Goal: Information Seeking & Learning: Check status

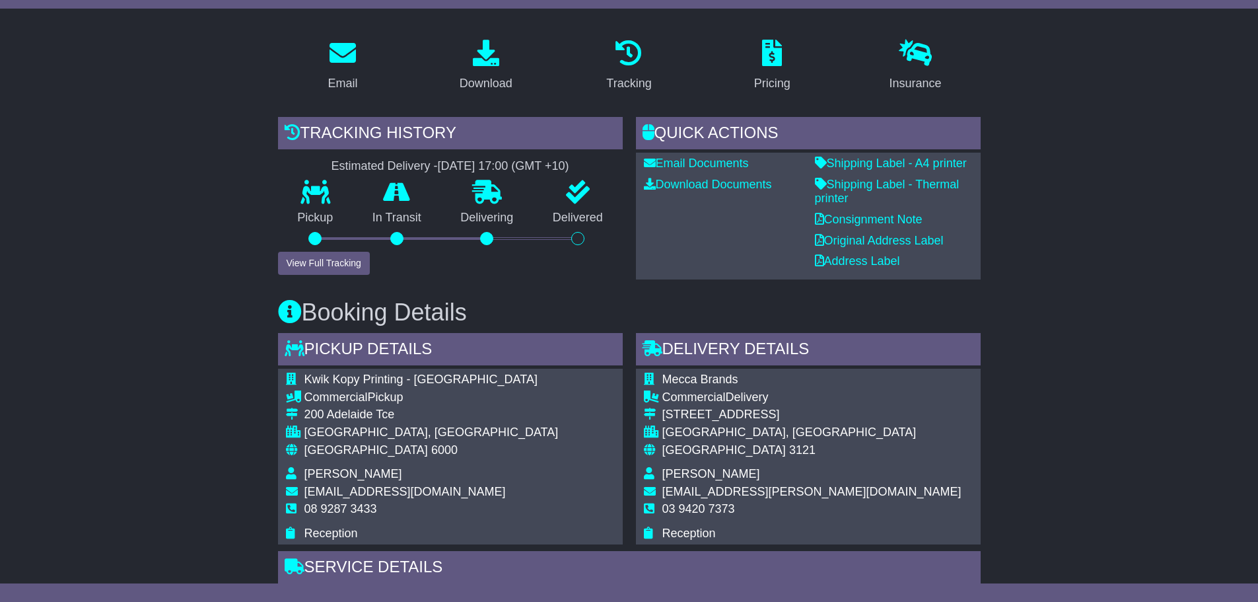
scroll to position [123, 0]
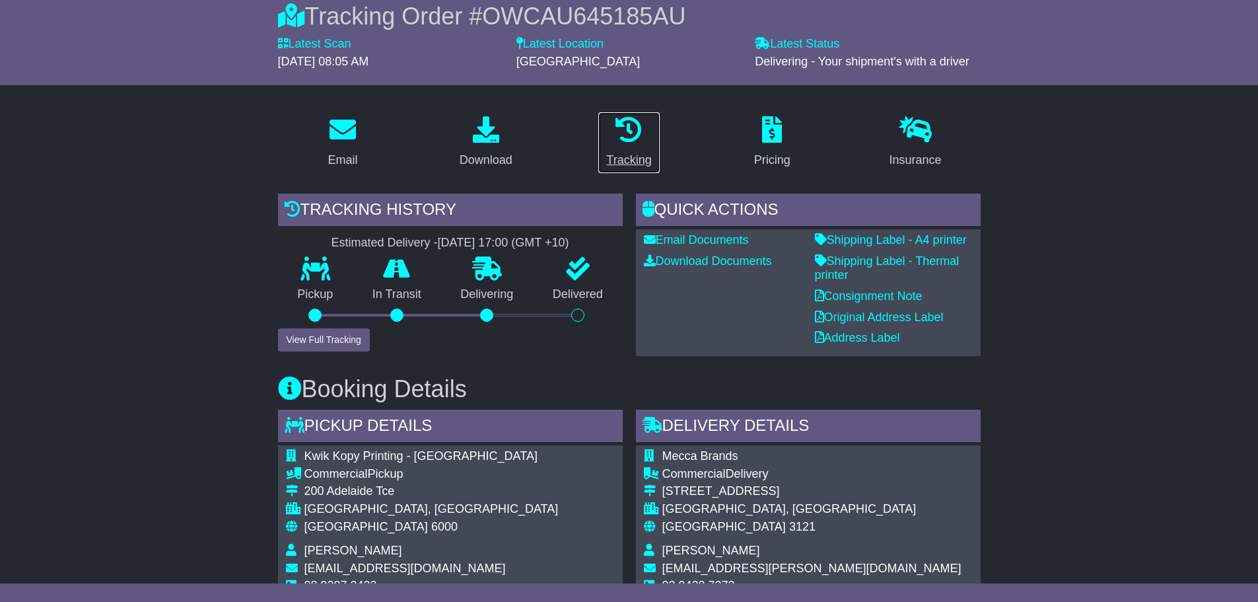
click at [627, 162] on div "Tracking" at bounding box center [628, 160] width 45 height 18
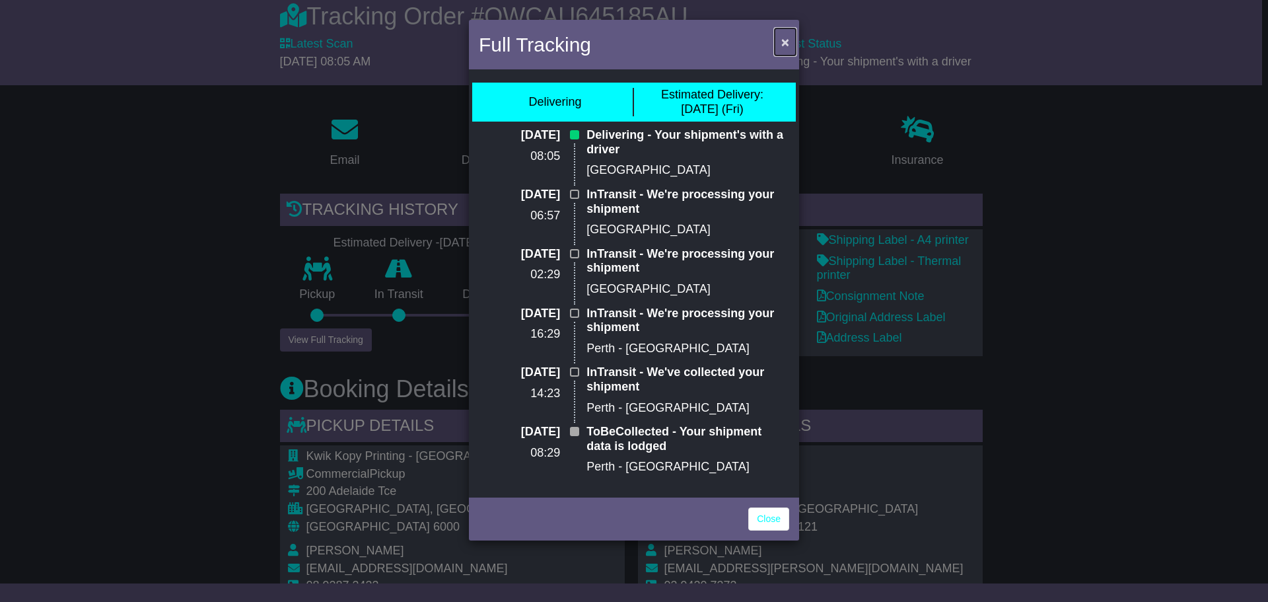
click at [779, 42] on button "×" at bounding box center [785, 41] width 21 height 27
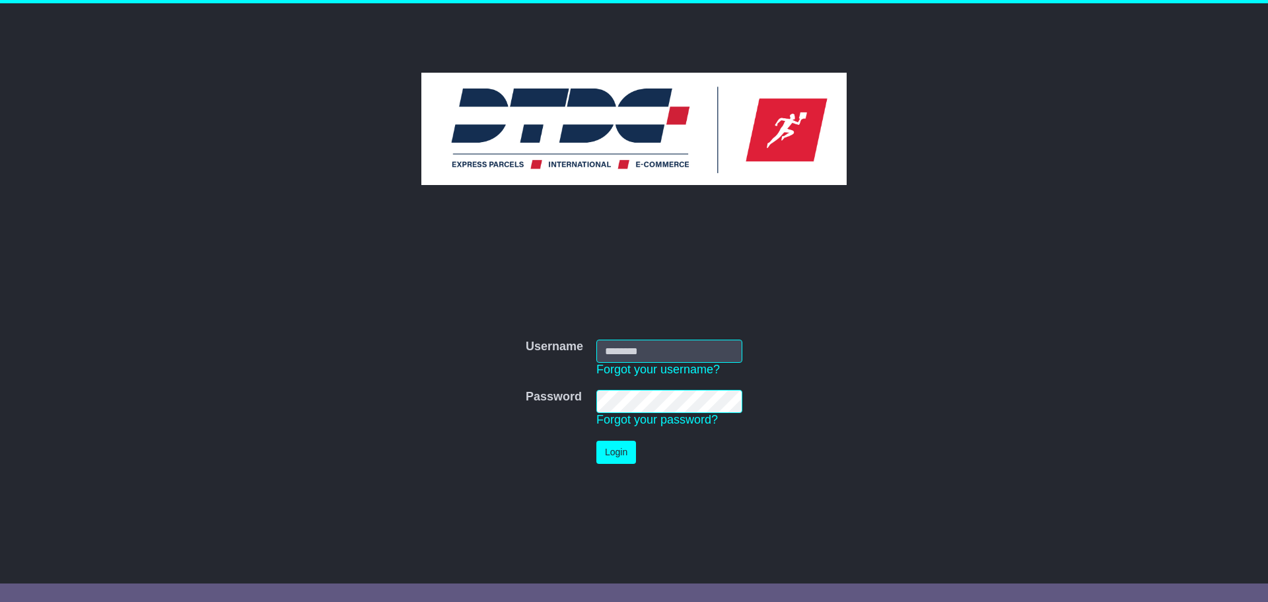
type input "********"
click at [622, 460] on button "Login" at bounding box center [616, 452] width 40 height 23
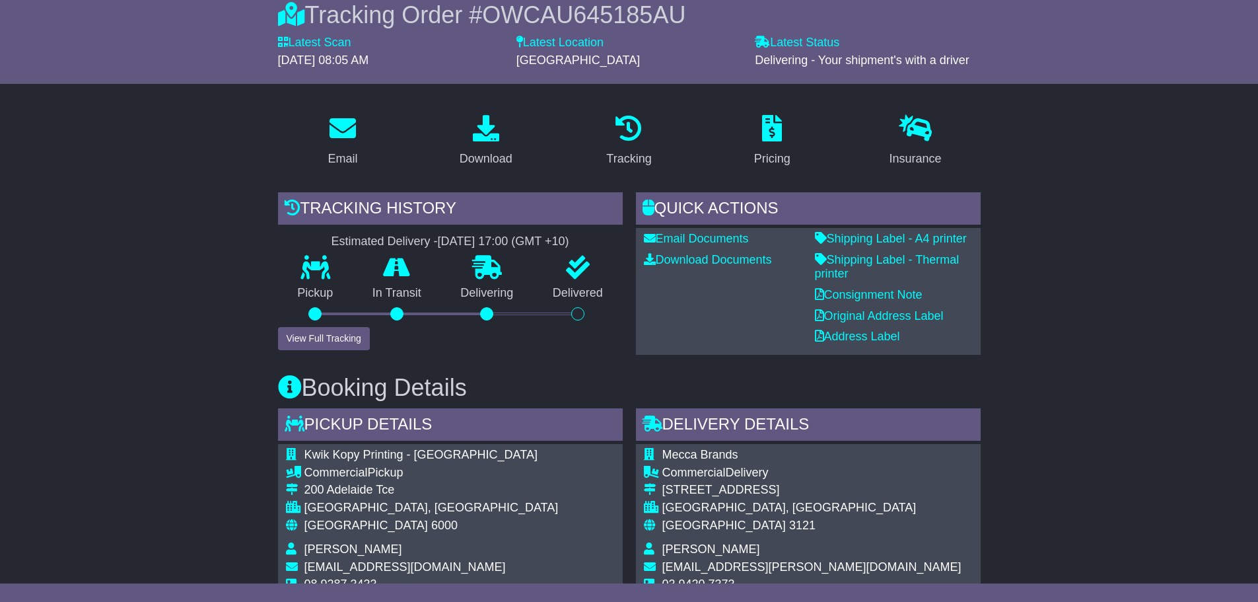
scroll to position [66, 0]
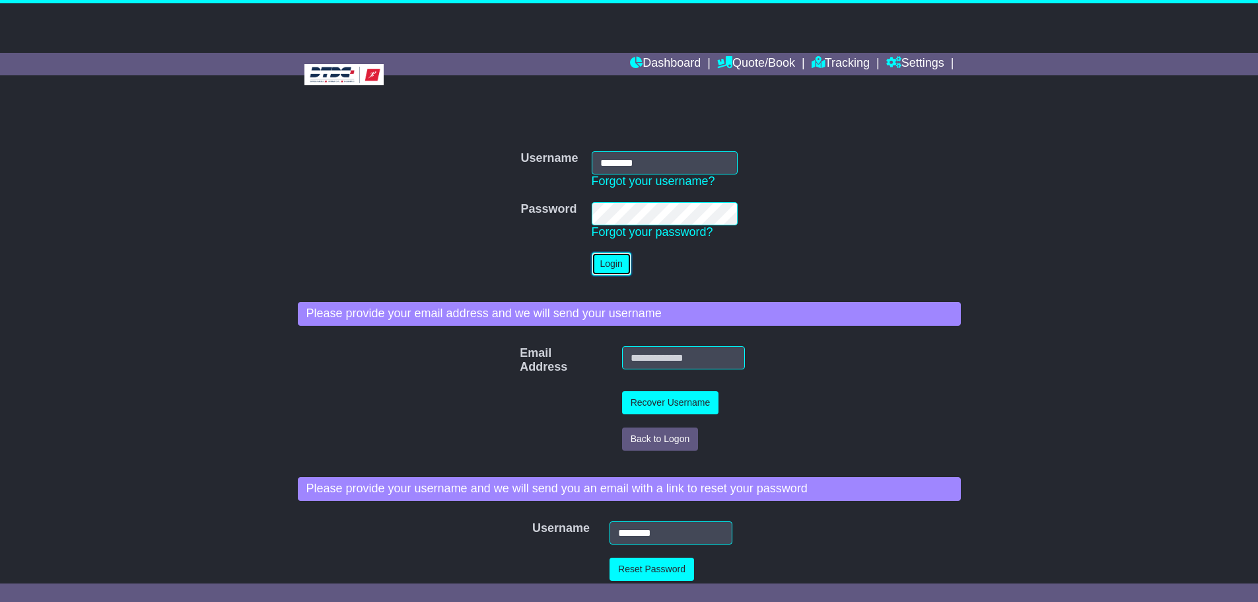
click at [608, 269] on button "Login" at bounding box center [612, 263] width 40 height 23
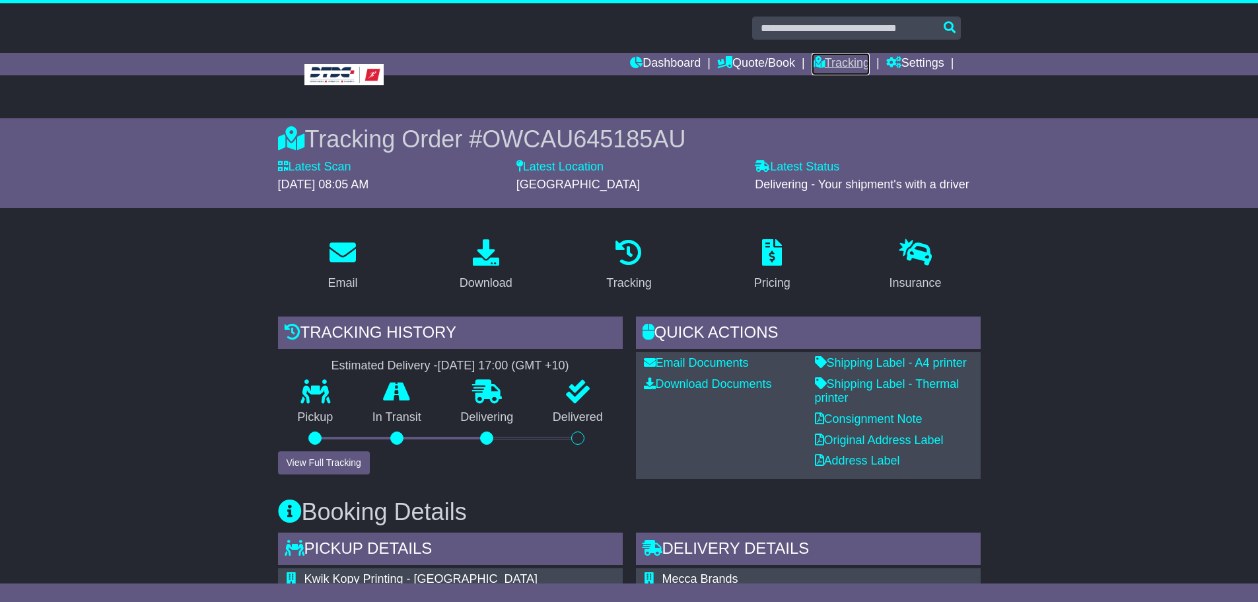
click at [832, 62] on link "Tracking" at bounding box center [841, 64] width 58 height 22
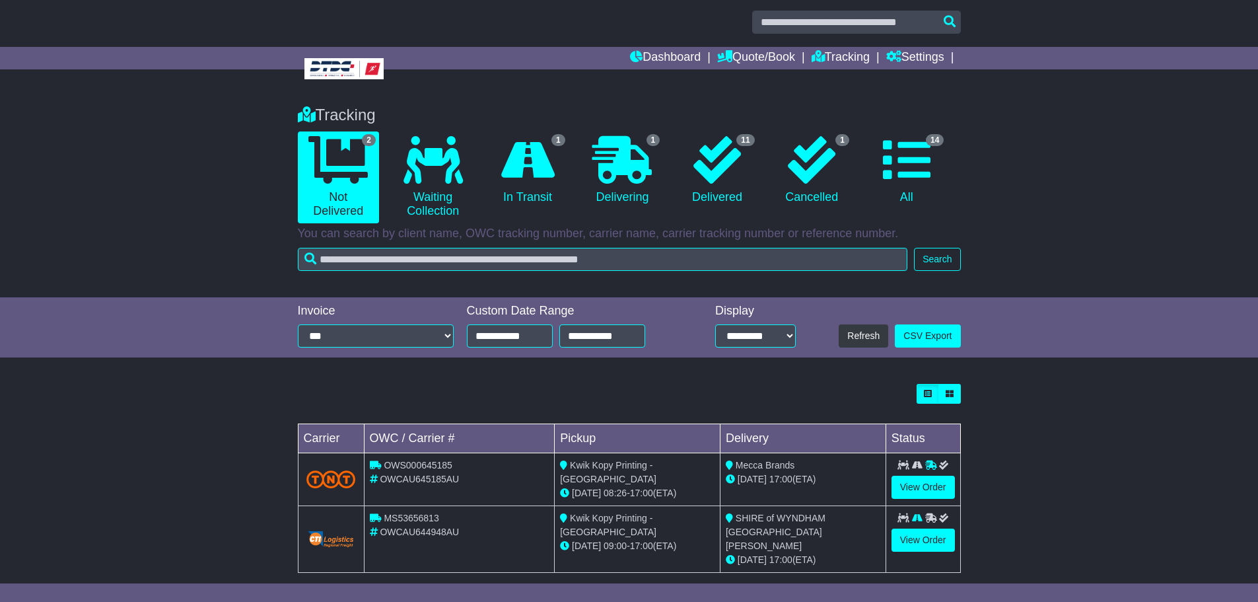
scroll to position [9, 0]
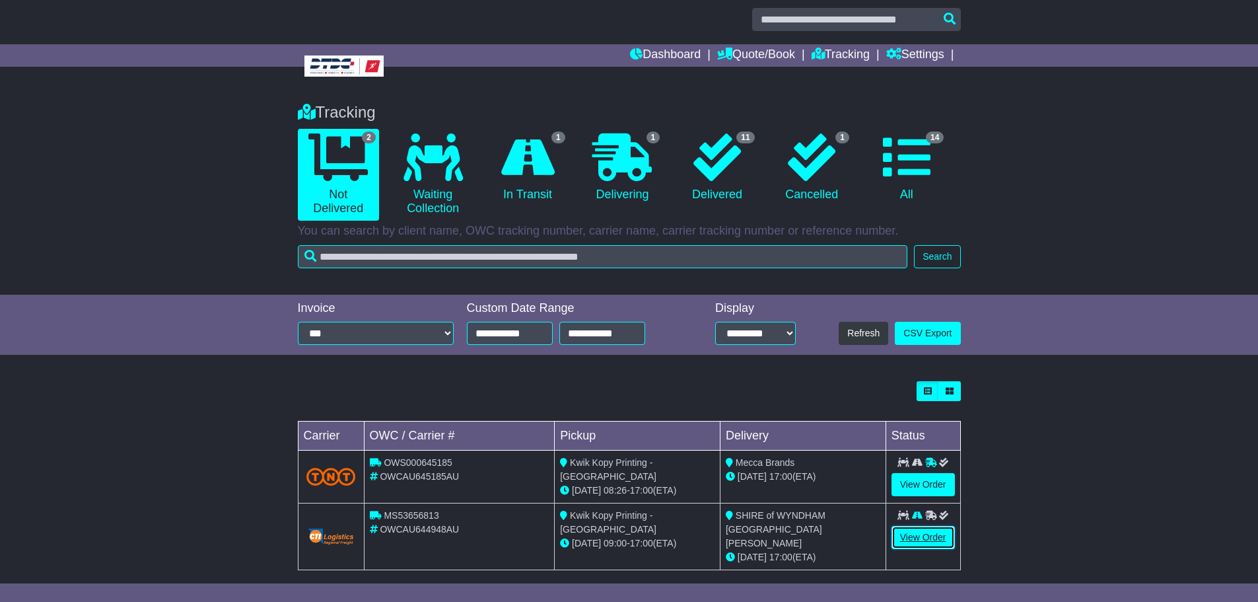
click at [930, 537] on link "View Order" at bounding box center [923, 537] width 63 height 23
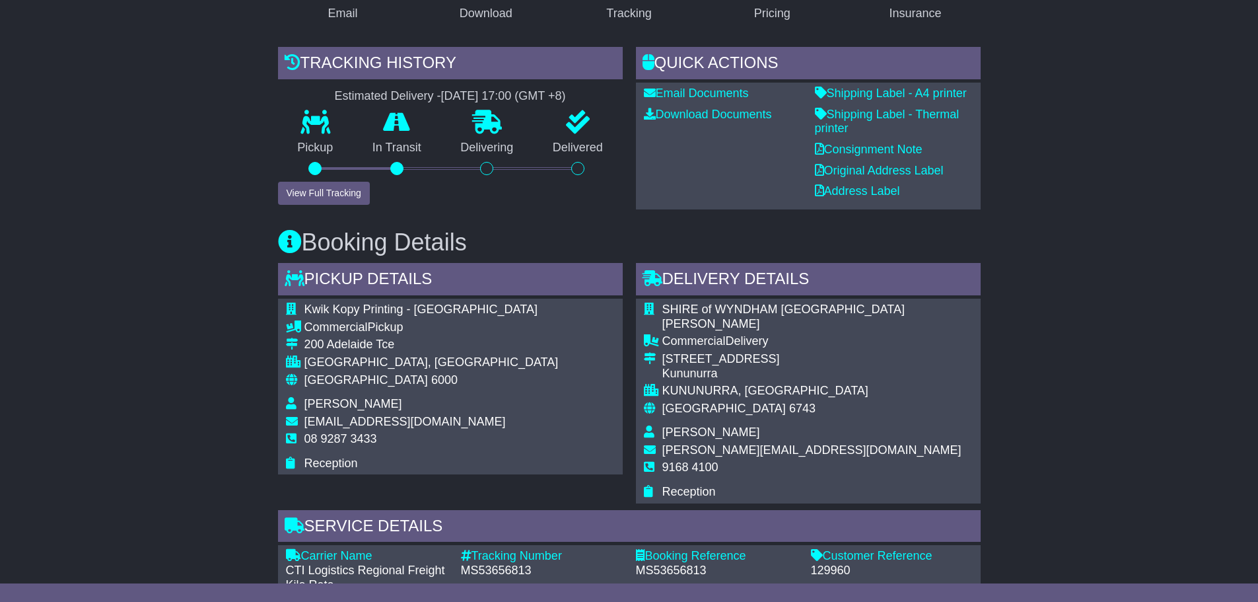
scroll to position [224, 0]
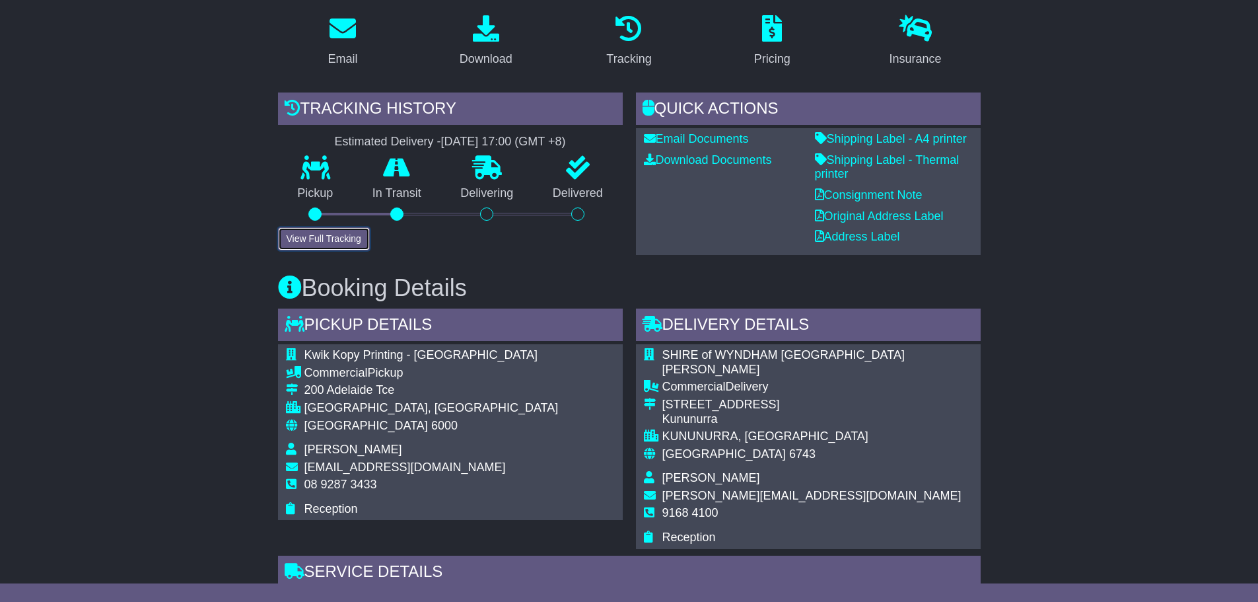
click at [309, 240] on button "View Full Tracking" at bounding box center [324, 238] width 92 height 23
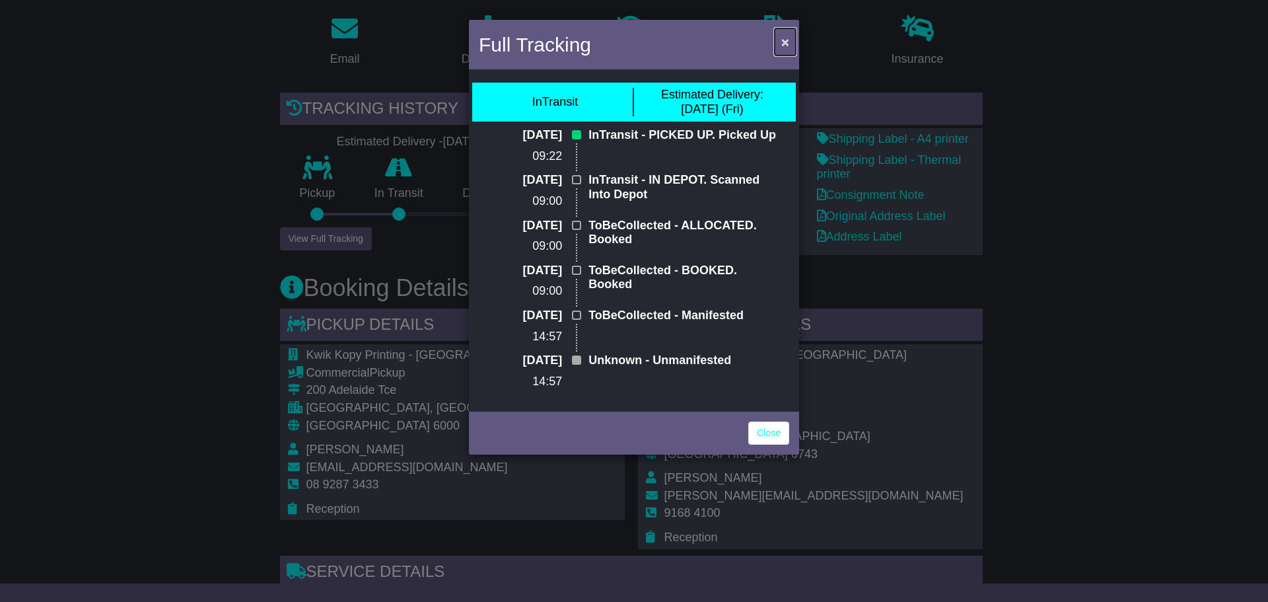
drag, startPoint x: 781, startPoint y: 42, endPoint x: 896, endPoint y: 98, distance: 127.9
click at [781, 44] on span "×" at bounding box center [785, 41] width 8 height 15
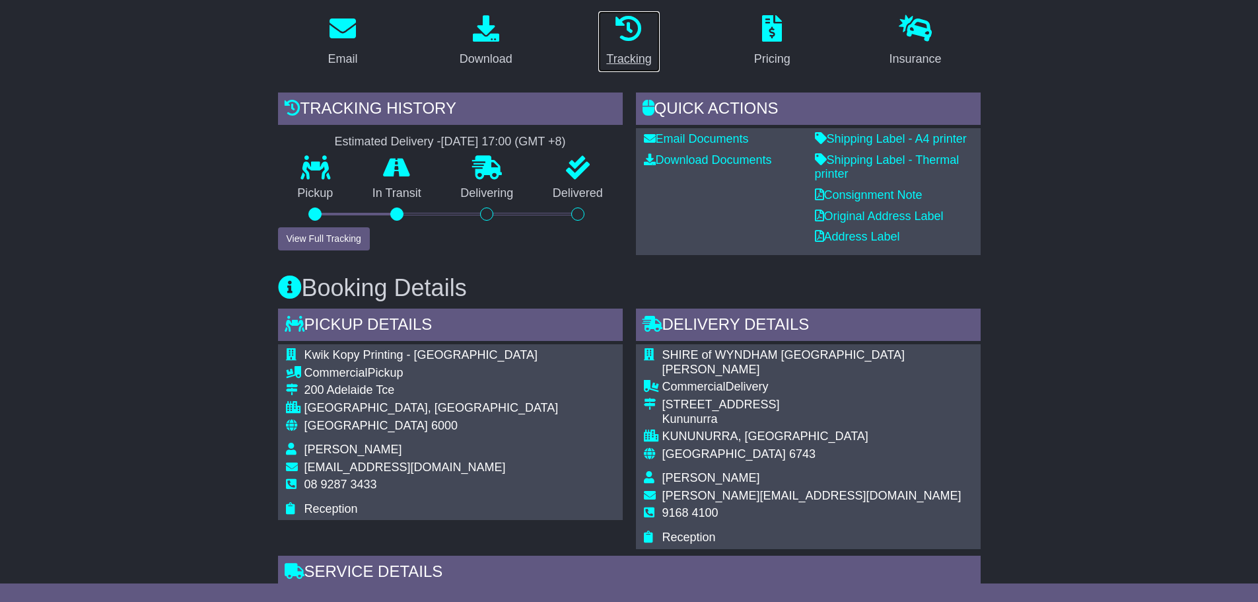
click at [609, 40] on p at bounding box center [628, 29] width 45 height 28
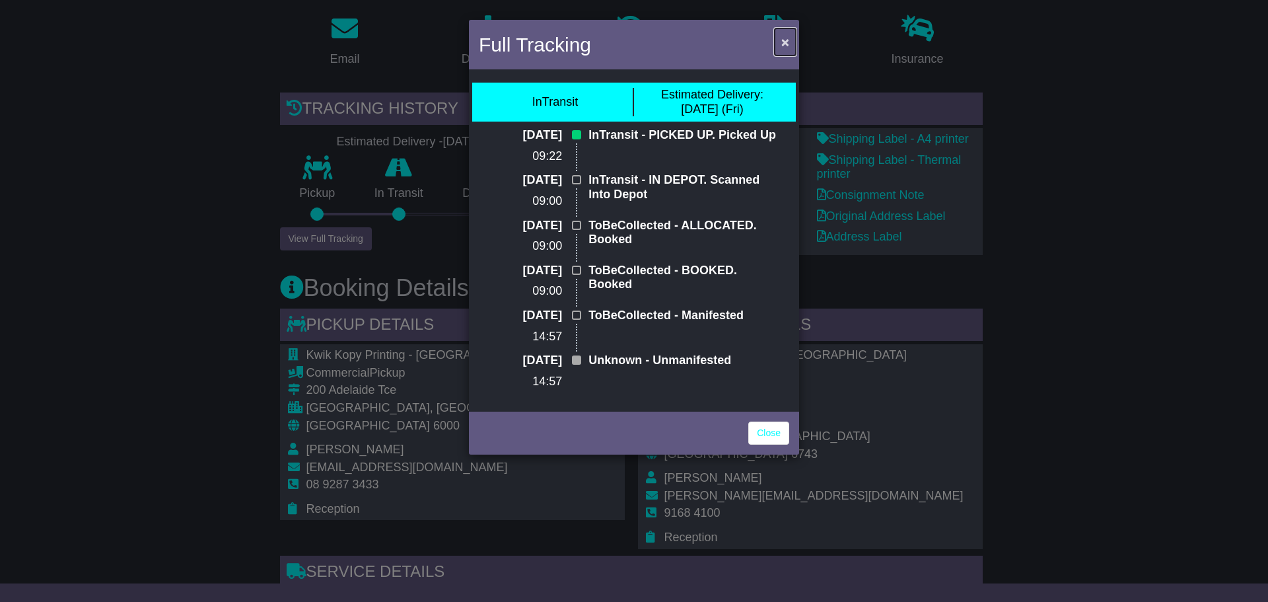
click at [783, 43] on span "×" at bounding box center [785, 41] width 8 height 15
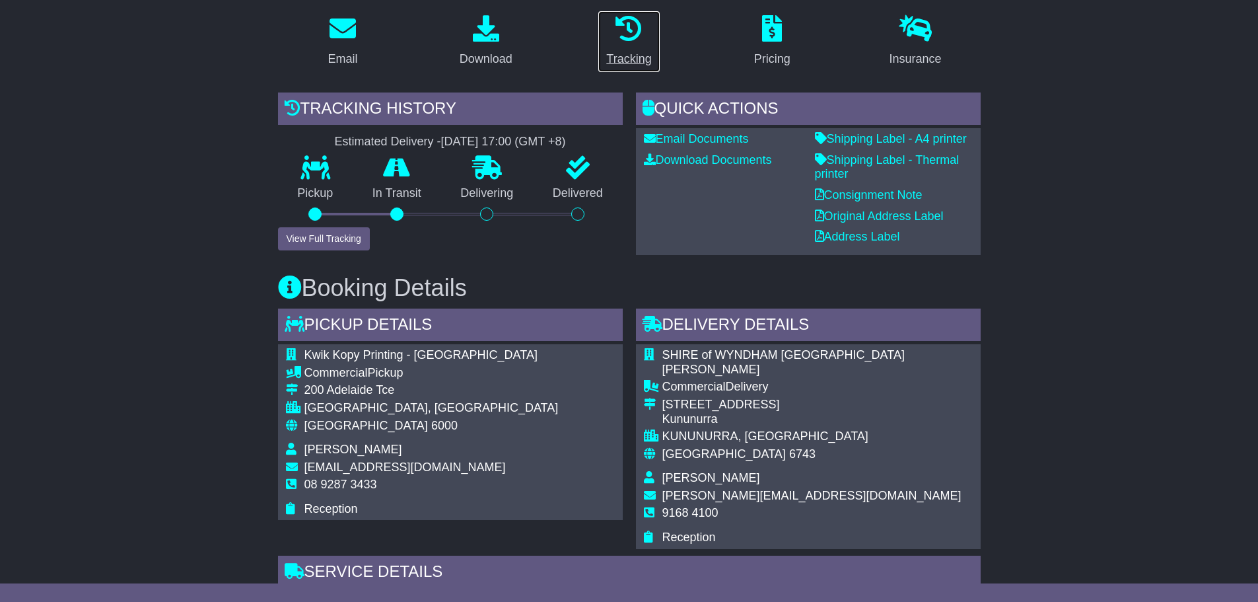
click at [625, 60] on div "Tracking" at bounding box center [628, 59] width 45 height 18
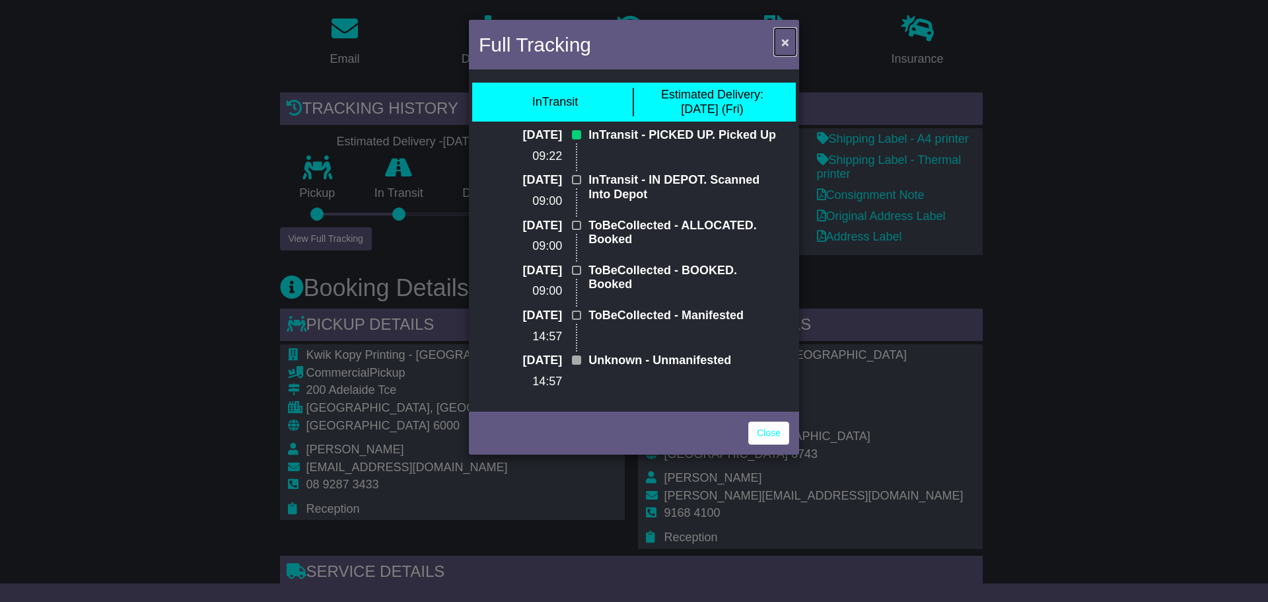
drag, startPoint x: 783, startPoint y: 39, endPoint x: 691, endPoint y: 69, distance: 96.5
click at [784, 39] on span "×" at bounding box center [785, 41] width 8 height 15
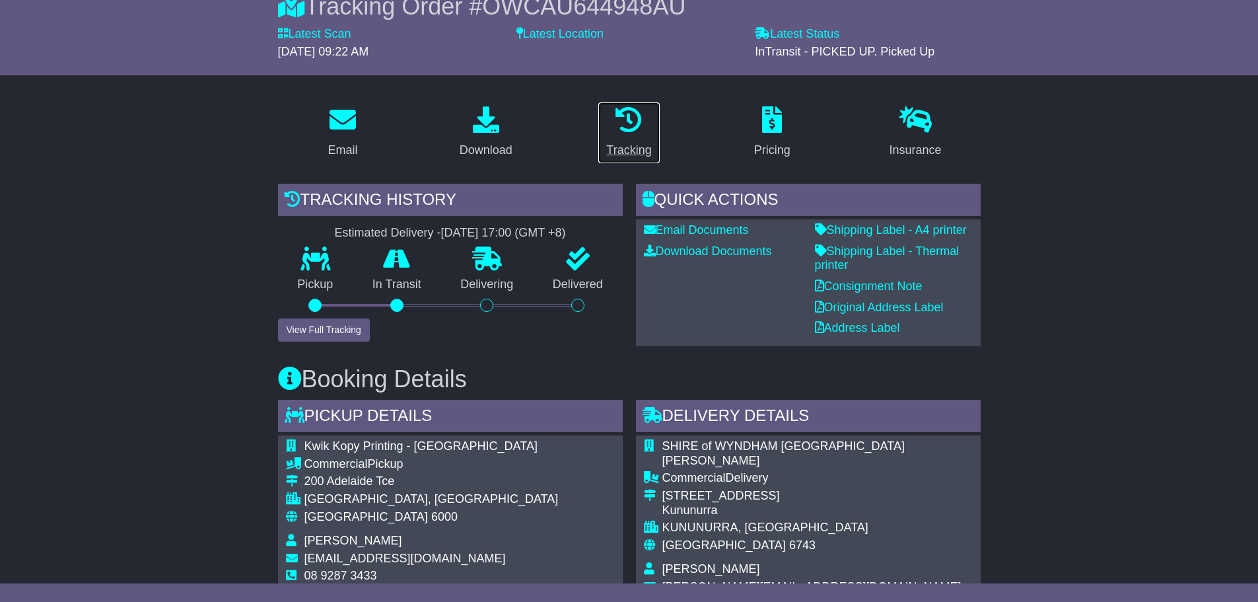
scroll to position [0, 0]
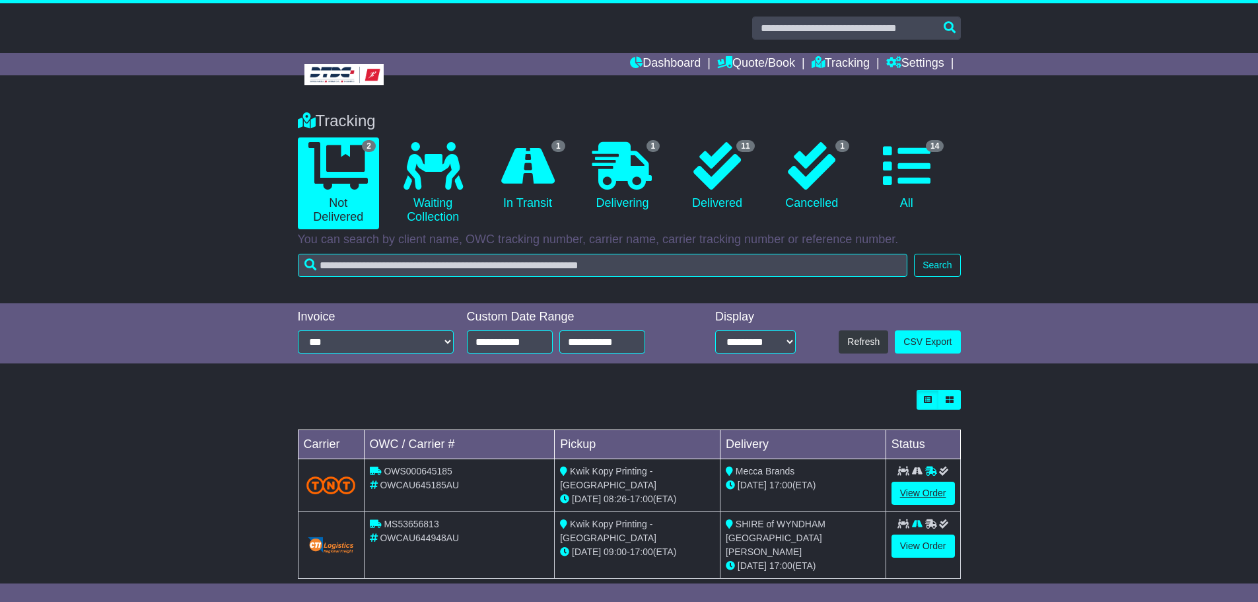
scroll to position [9, 0]
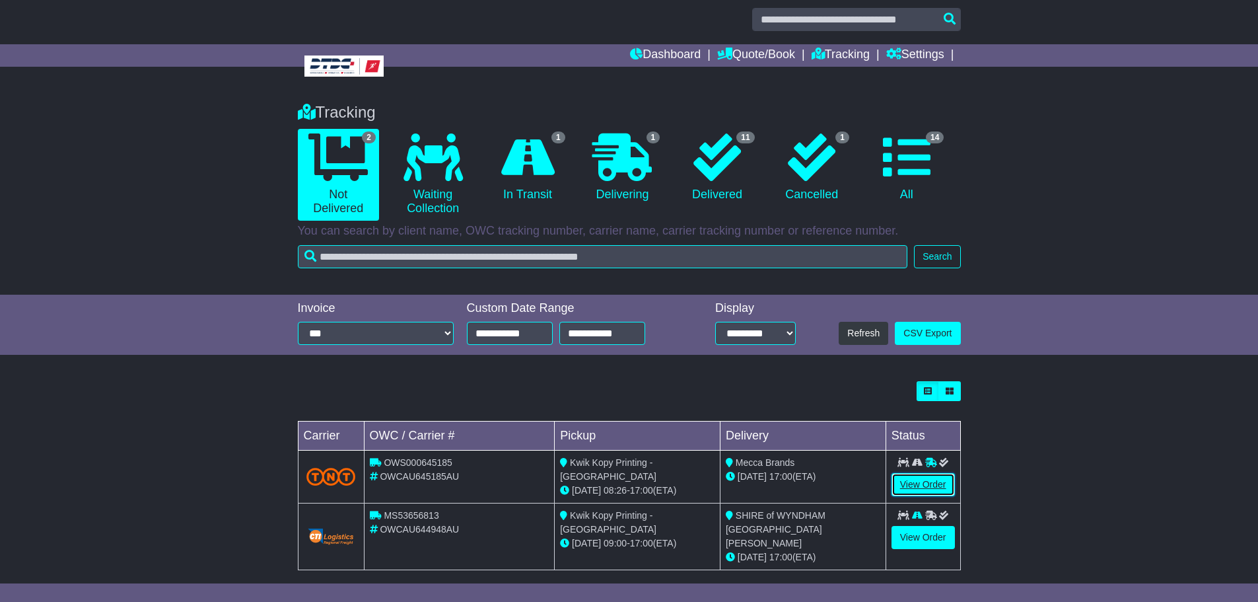
click at [935, 485] on link "View Order" at bounding box center [923, 484] width 63 height 23
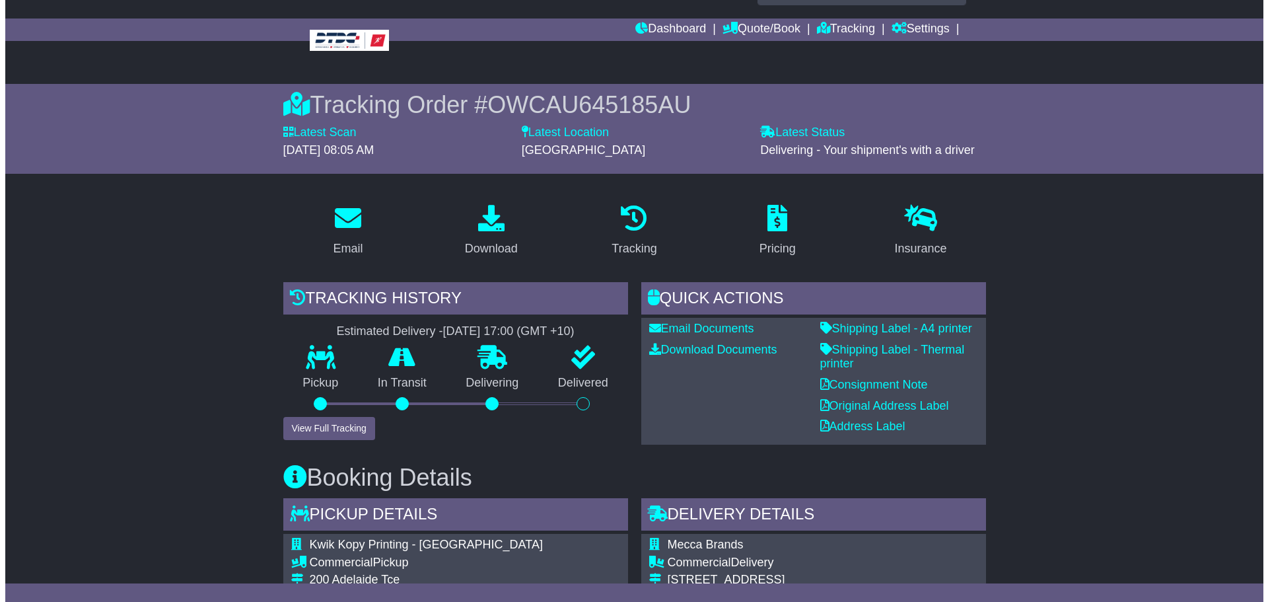
scroll to position [198, 0]
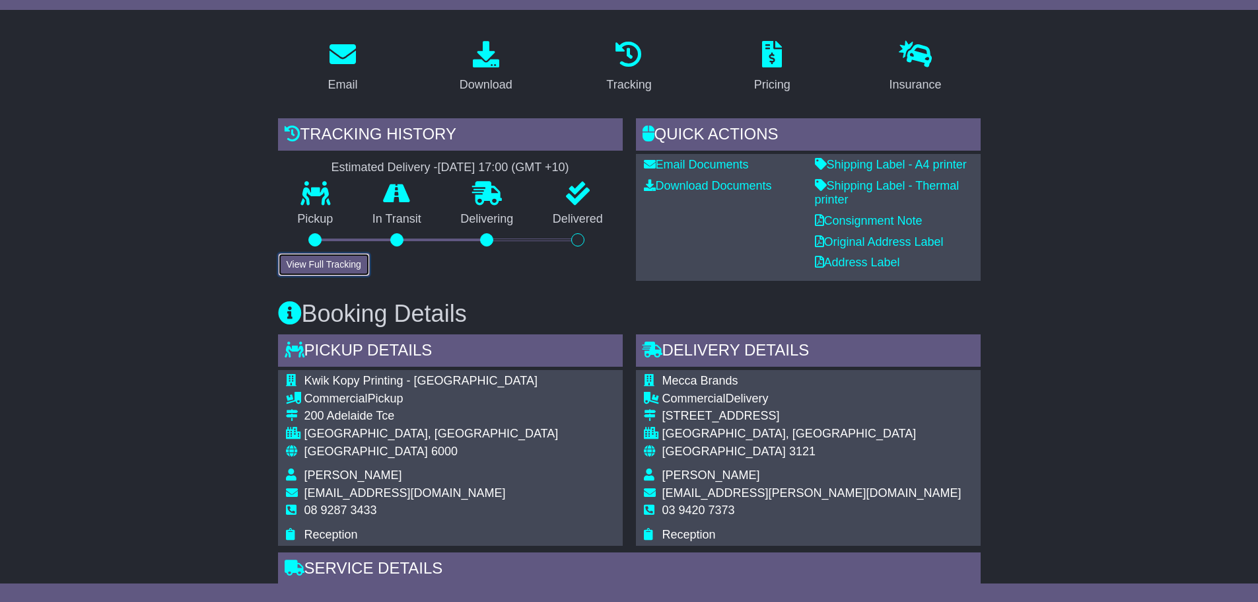
click at [332, 271] on button "View Full Tracking" at bounding box center [324, 264] width 92 height 23
